Goal: Task Accomplishment & Management: Use online tool/utility

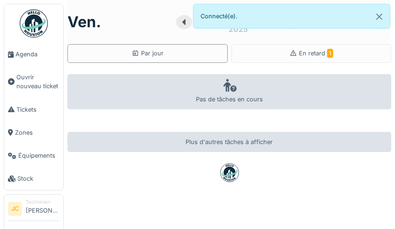
click at [329, 55] on div "En retard 1" at bounding box center [311, 53] width 160 height 19
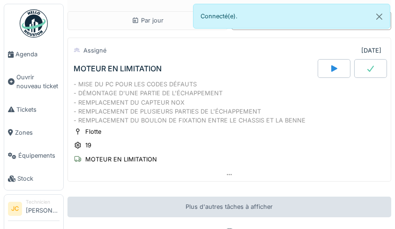
click at [148, 161] on div "MOTEUR EN LIMITATION" at bounding box center [121, 159] width 72 height 9
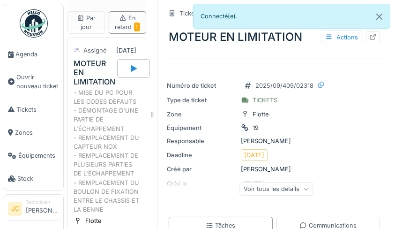
click at [369, 41] on div at bounding box center [372, 37] width 7 height 9
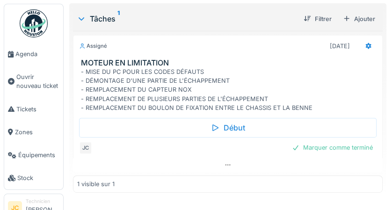
scroll to position [142, 0]
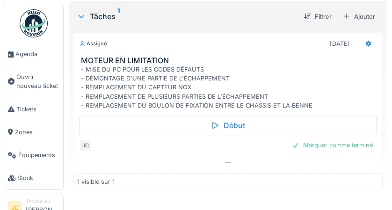
click at [261, 133] on div "Début" at bounding box center [228, 126] width 298 height 20
